Goal: Task Accomplishment & Management: Manage account settings

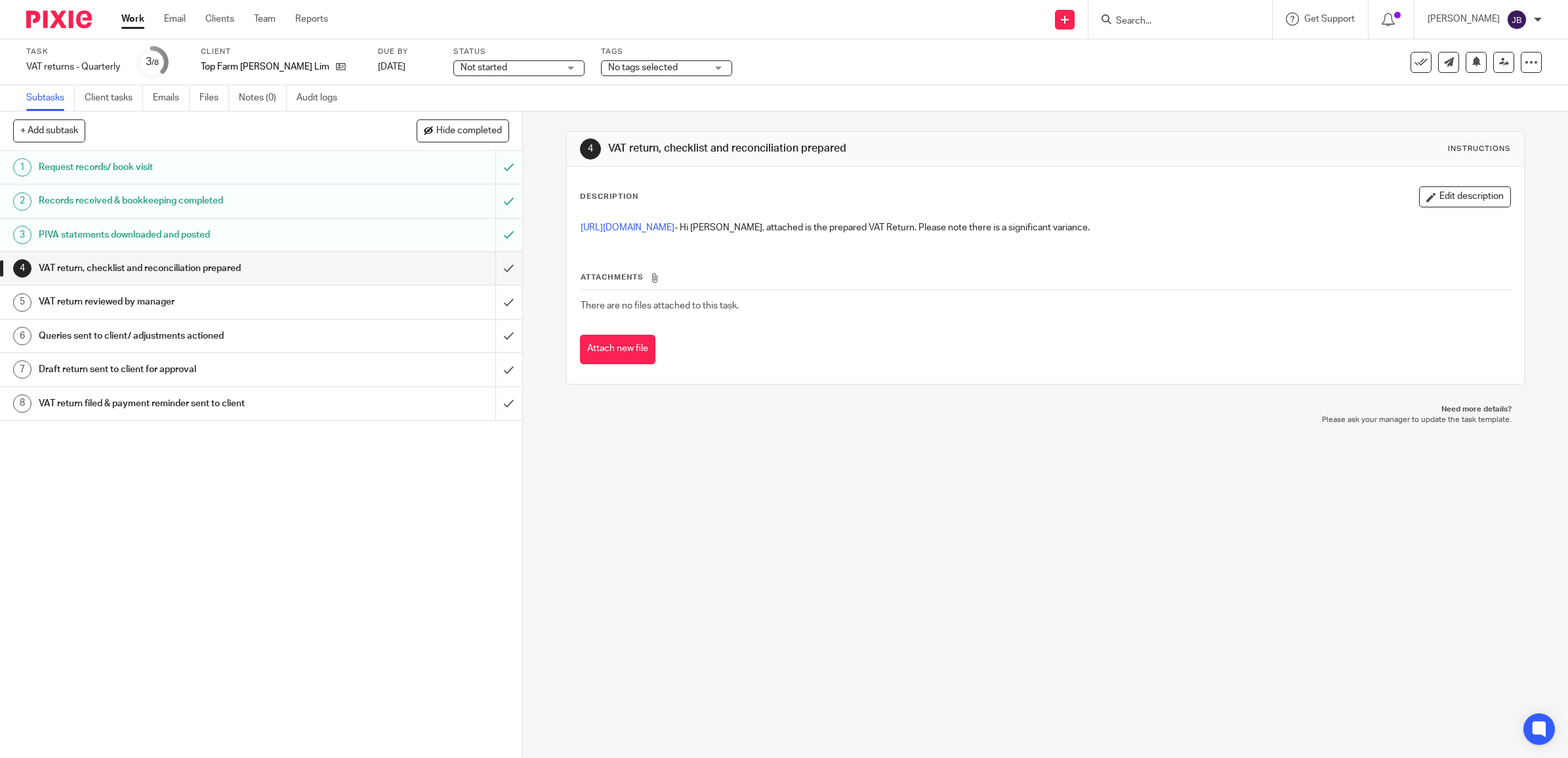
click at [87, 18] on img at bounding box center [59, 19] width 65 height 18
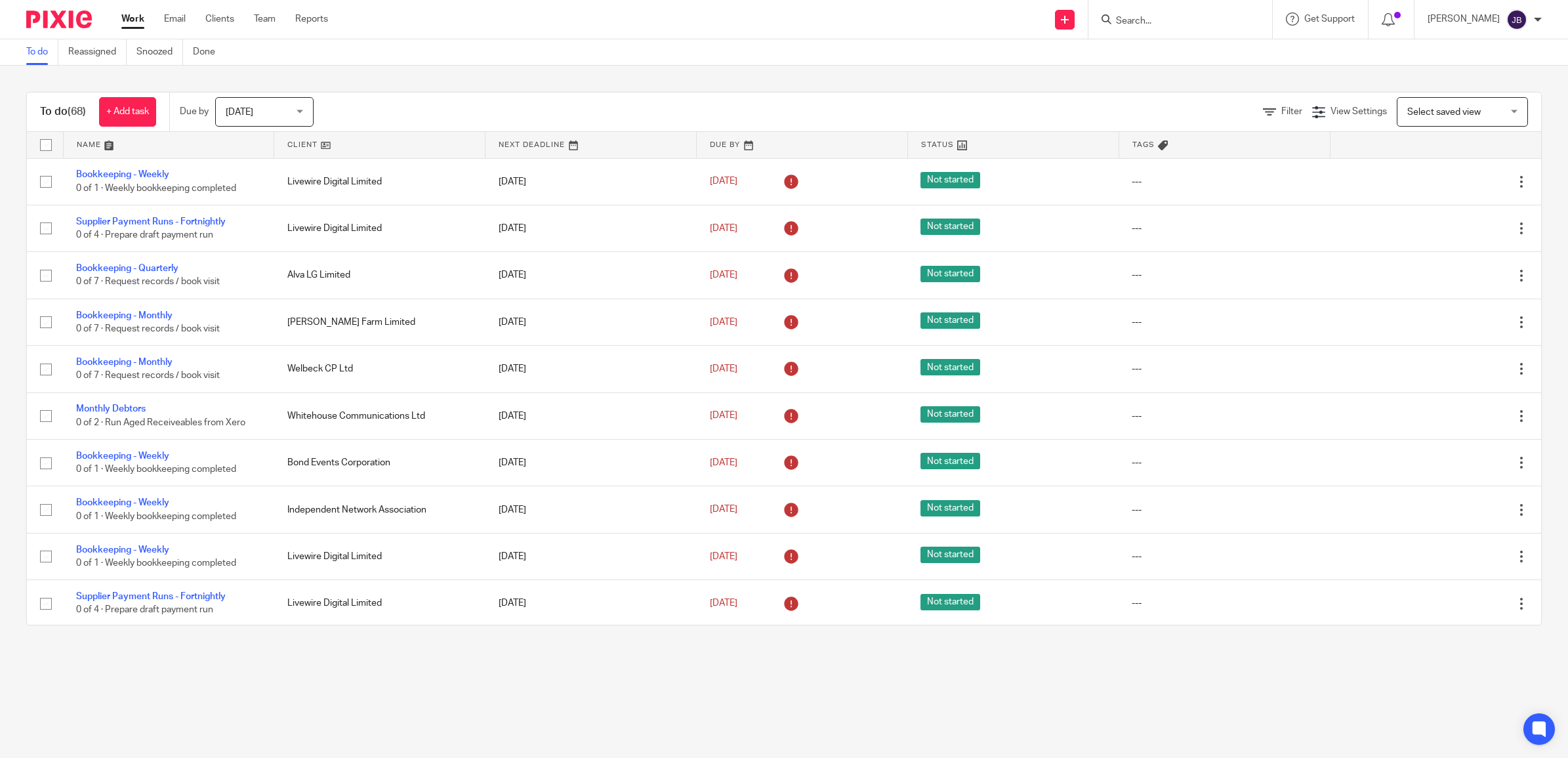
click at [1146, 24] on input "Search" at bounding box center [1173, 22] width 118 height 12
type input "top"
click at [1191, 50] on link at bounding box center [1200, 51] width 176 height 19
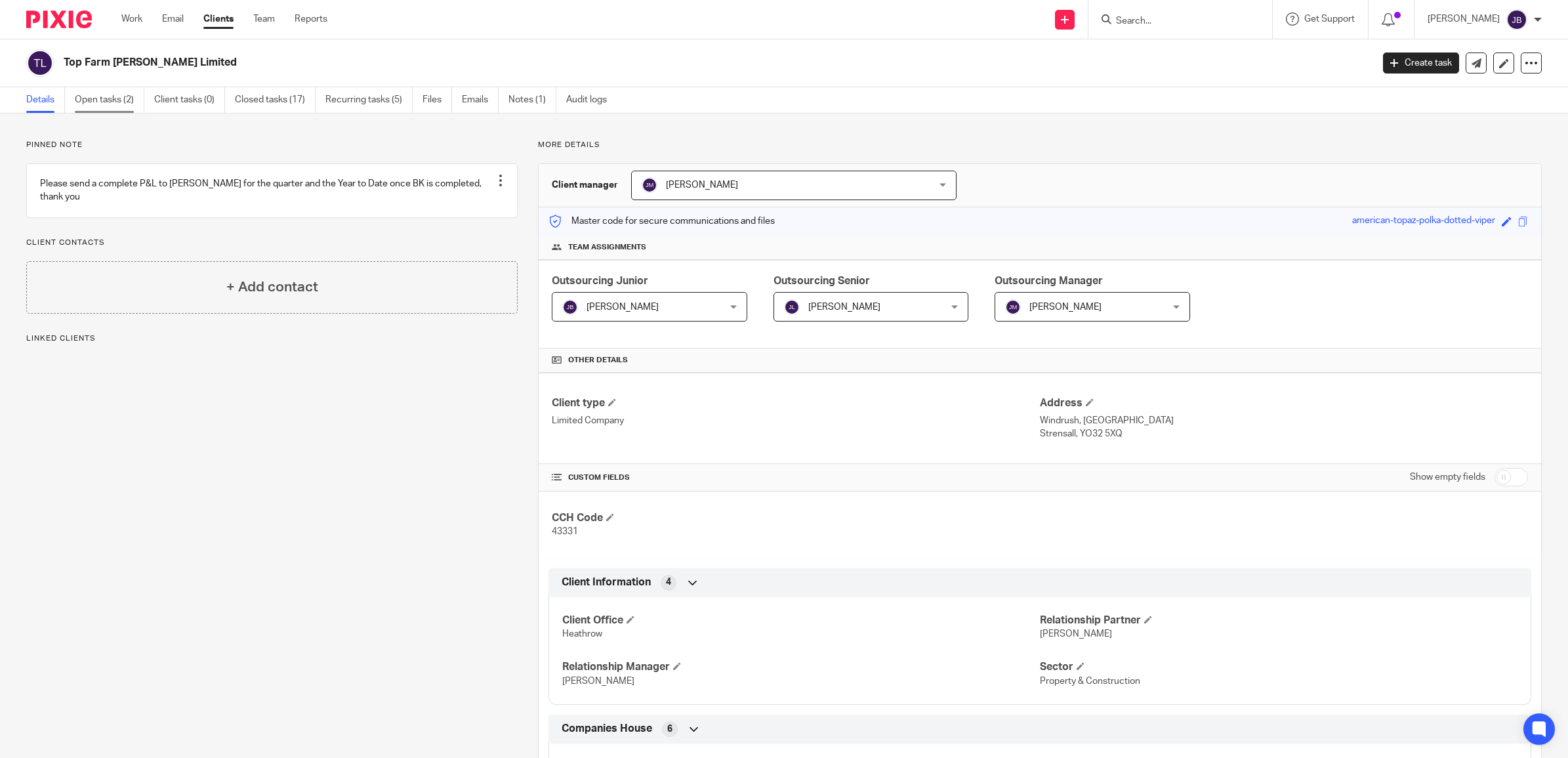
click at [121, 89] on link "Open tasks (2)" at bounding box center [109, 100] width 69 height 25
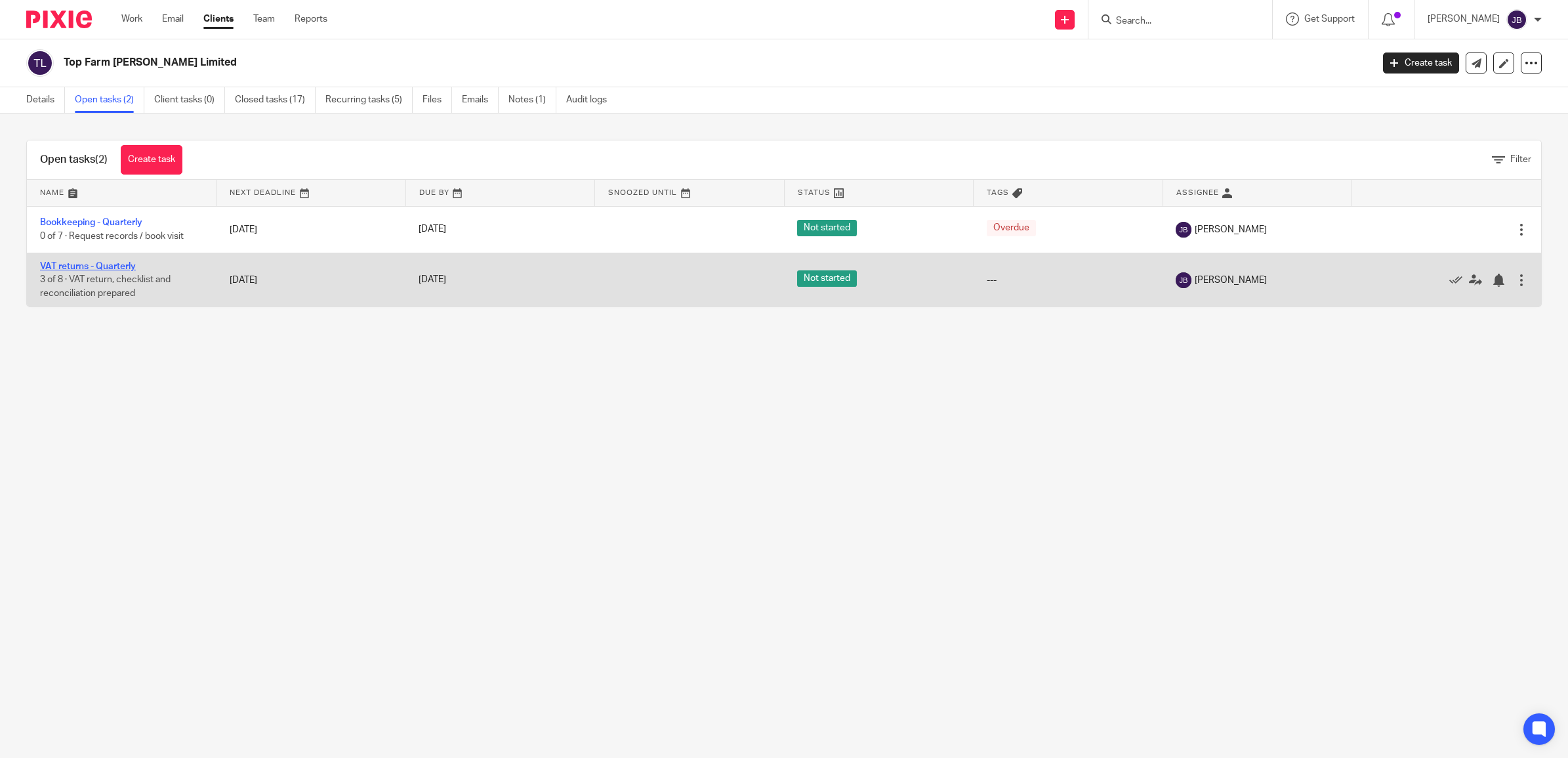
click at [112, 269] on link "VAT returns - Quarterly" at bounding box center [88, 266] width 96 height 9
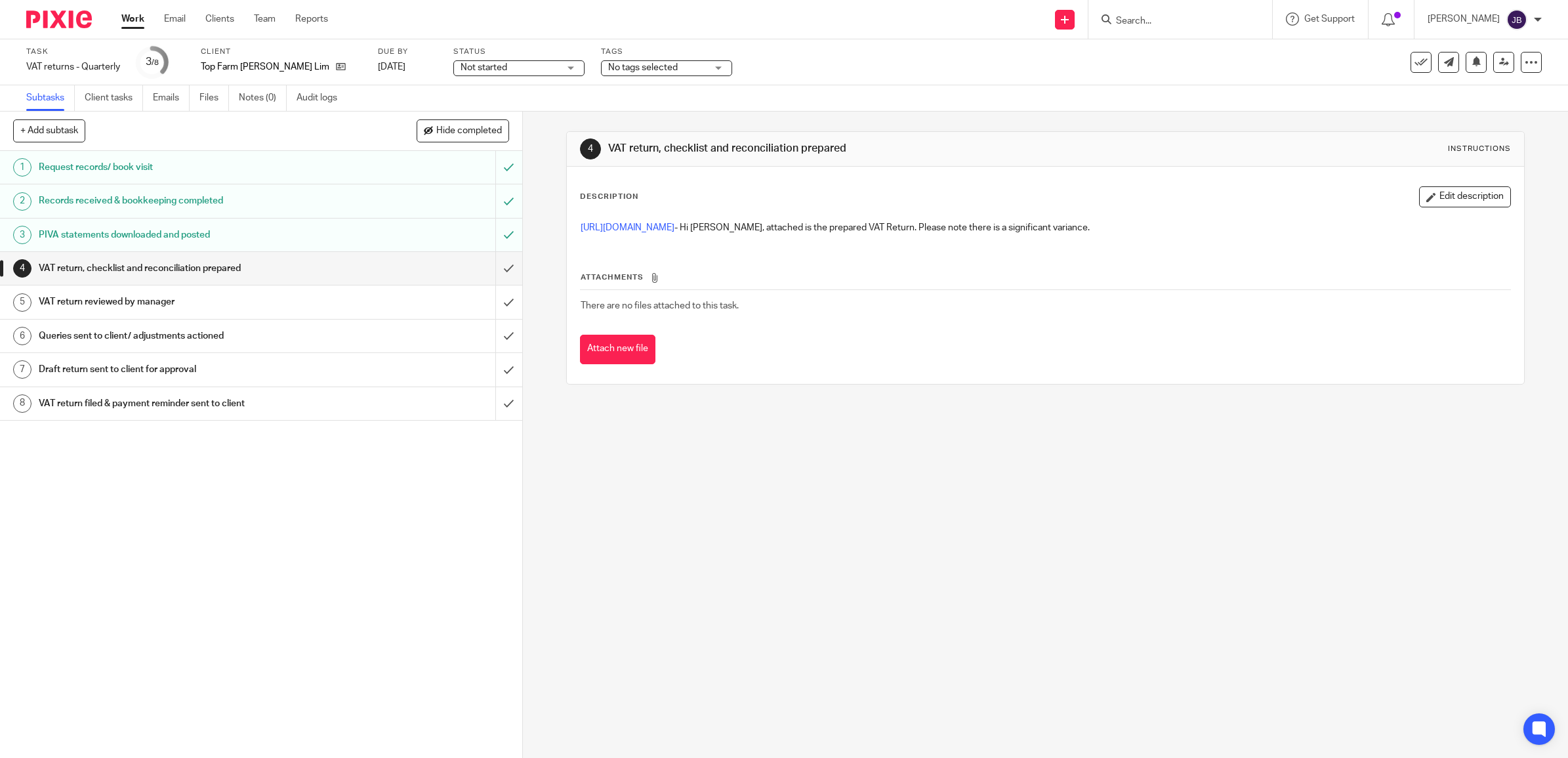
click at [195, 235] on h1 "PIVA statements downloaded and posted" at bounding box center [186, 234] width 296 height 19
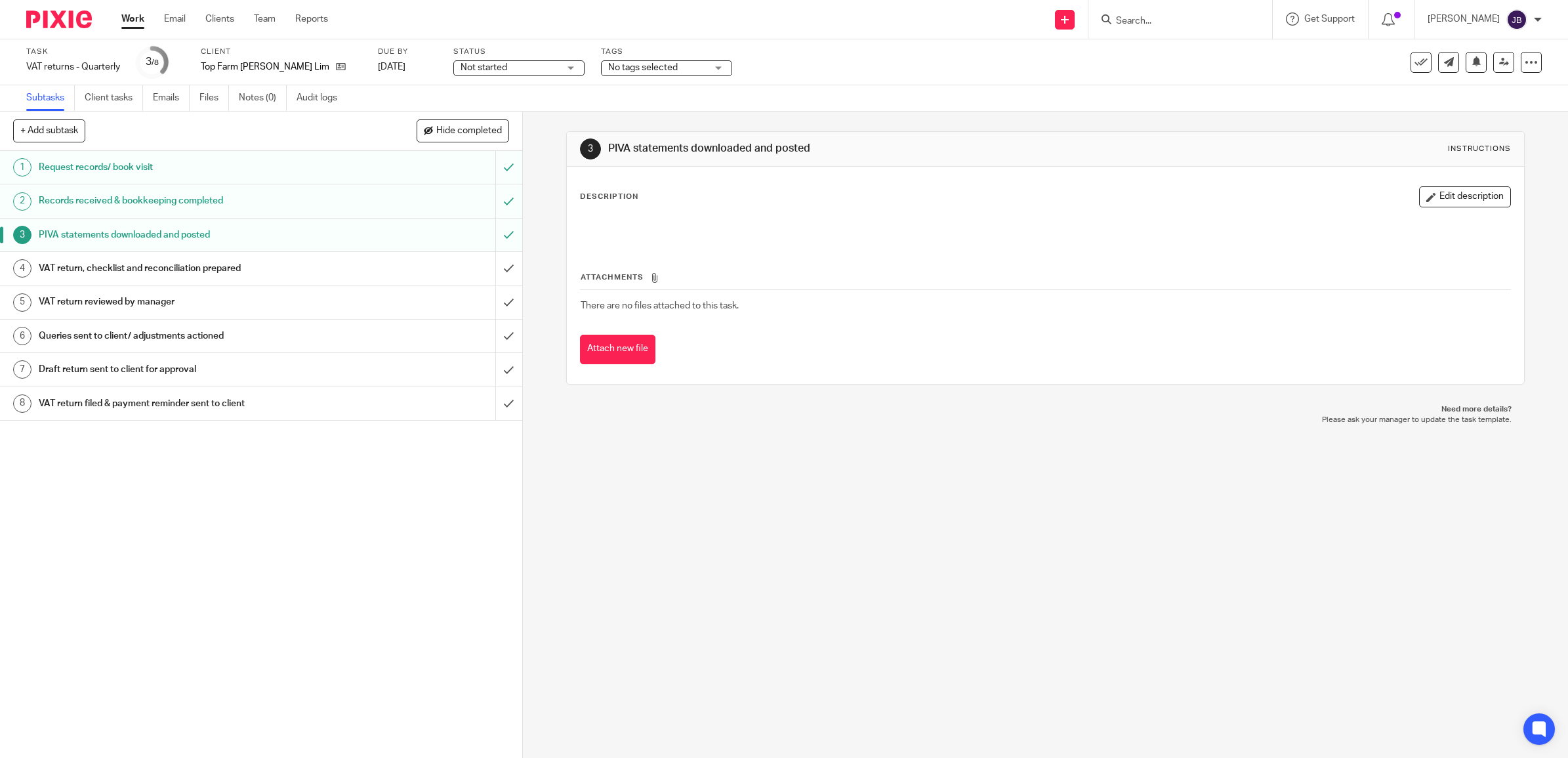
click at [194, 260] on h1 "VAT return, checklist and reconciliation prepared" at bounding box center [186, 268] width 296 height 19
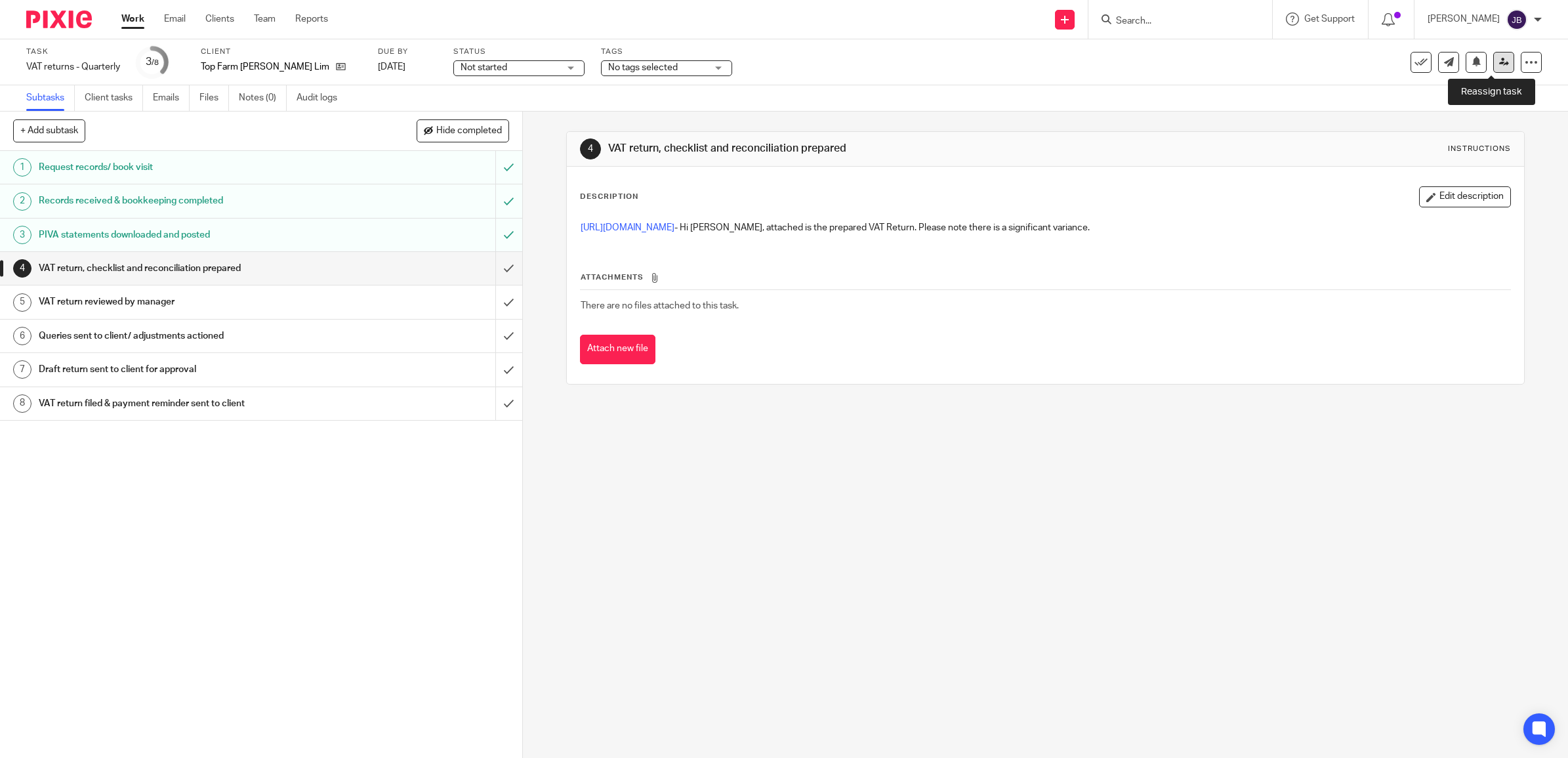
click at [1494, 70] on link at bounding box center [1503, 62] width 21 height 21
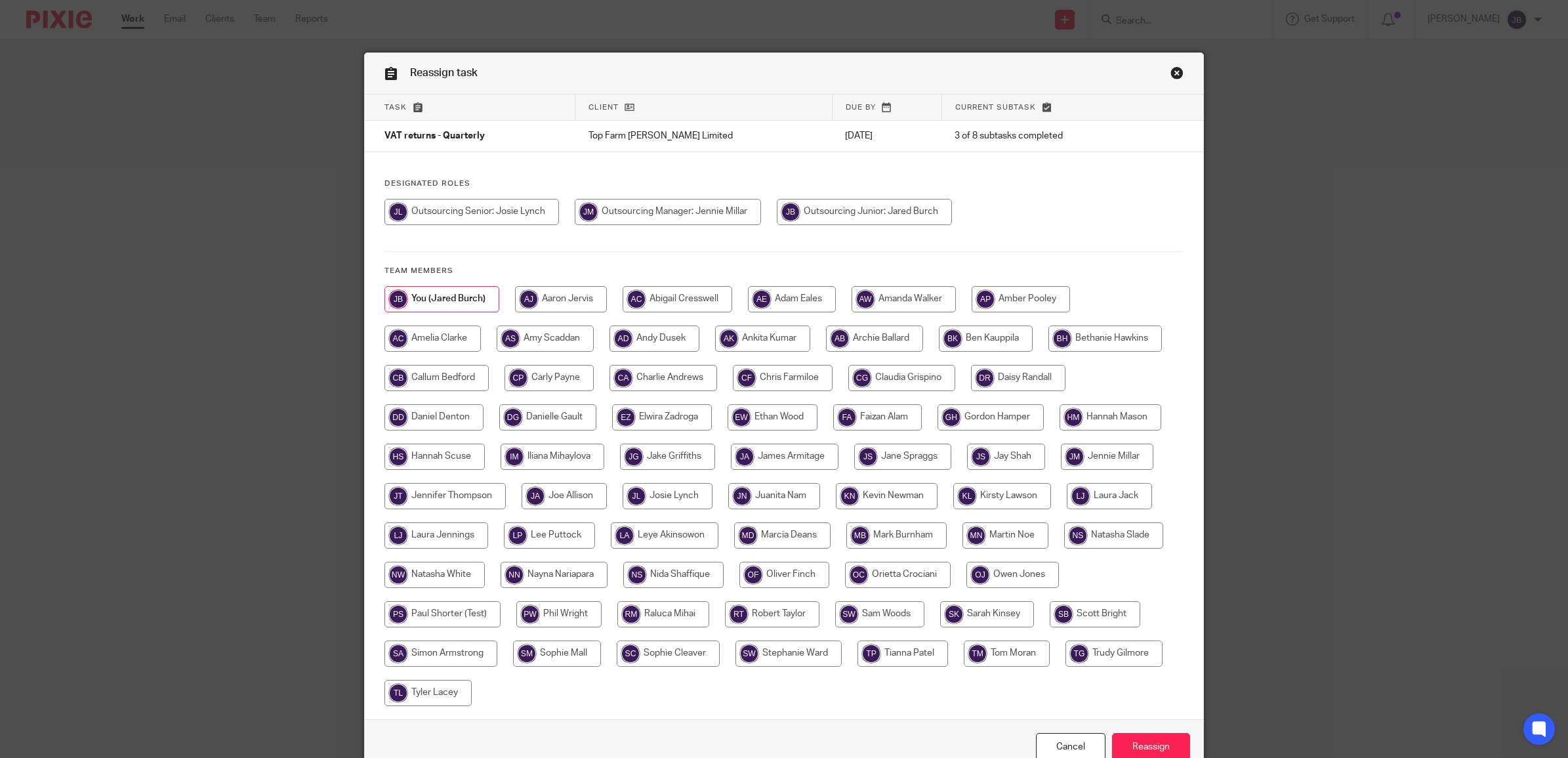
click at [468, 215] on input "radio" at bounding box center [472, 212] width 175 height 26
radio input "true"
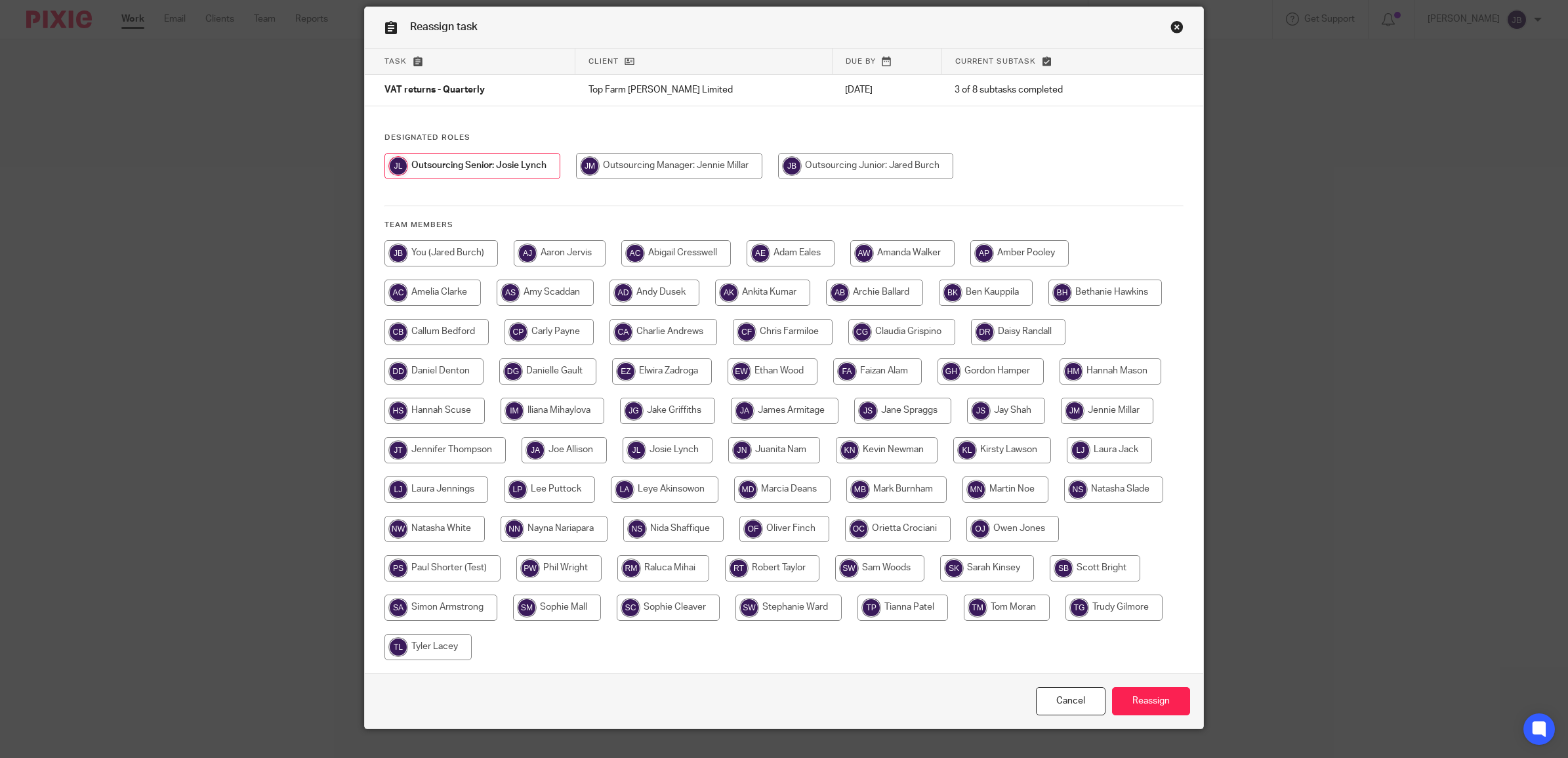
scroll to position [70, 0]
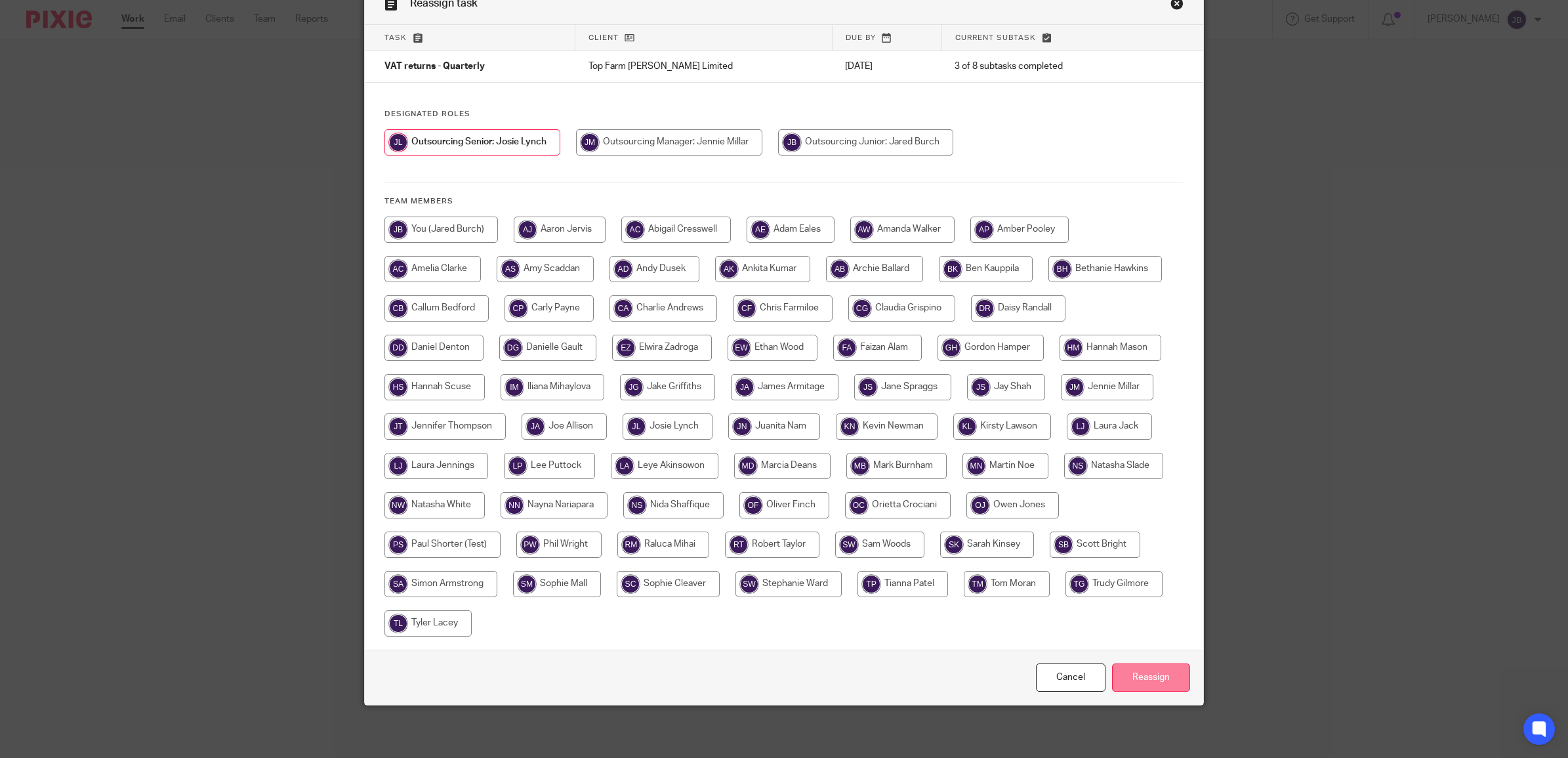
click at [1145, 674] on input "Reassign" at bounding box center [1150, 677] width 78 height 28
